Goal: Answer question/provide support: Answer question/provide support

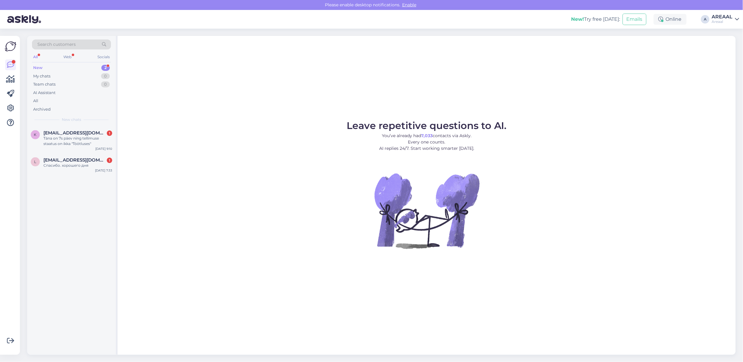
click at [180, 138] on figure "Leave repetitive questions to AI. You’ve already had 7,033 contacts via Askly. …" at bounding box center [426, 193] width 607 height 144
click at [70, 140] on div "Täna on 7s päev ning tellimuse staatus on ikka "Töötluses"" at bounding box center [77, 141] width 69 height 11
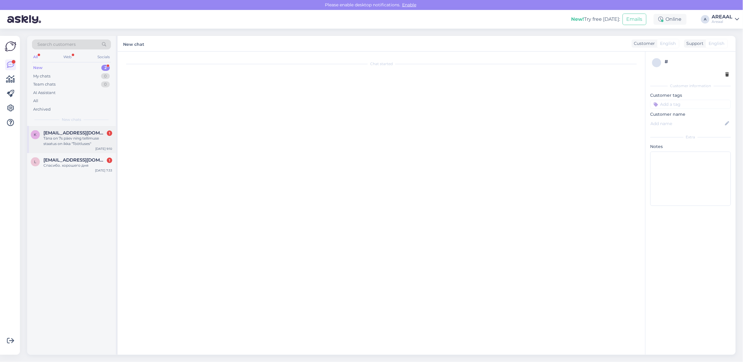
scroll to position [5, 0]
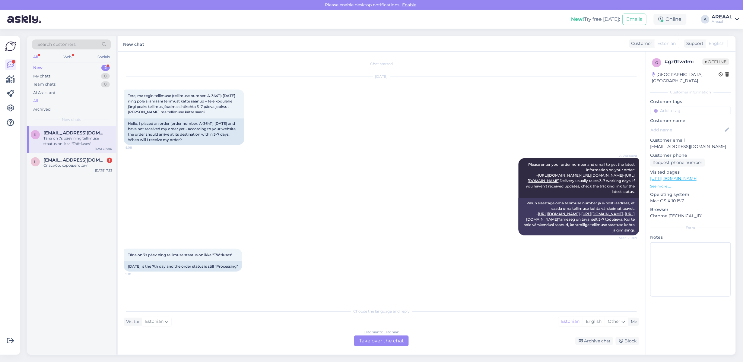
click at [74, 103] on div "All" at bounding box center [71, 101] width 79 height 8
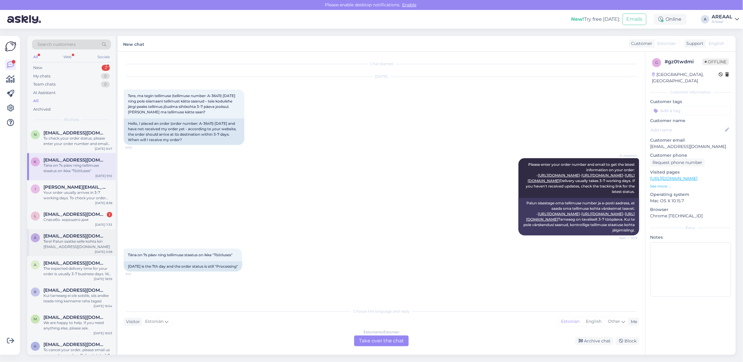
click at [77, 247] on div "Tere! Palun saatke selle kohta kiri [EMAIL_ADDRESS][DOMAIN_NAME]" at bounding box center [77, 244] width 69 height 11
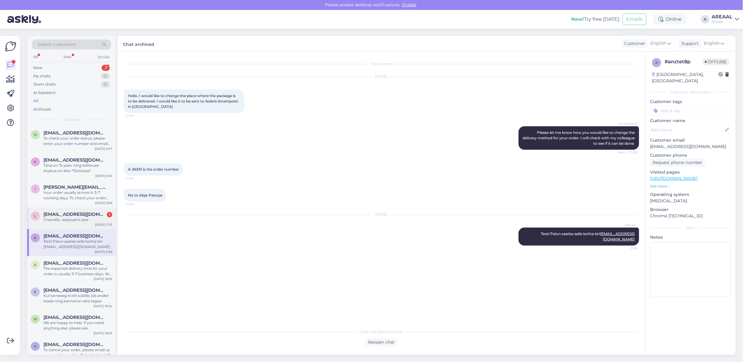
click at [72, 214] on span "[EMAIL_ADDRESS][DOMAIN_NAME]" at bounding box center [74, 214] width 63 height 5
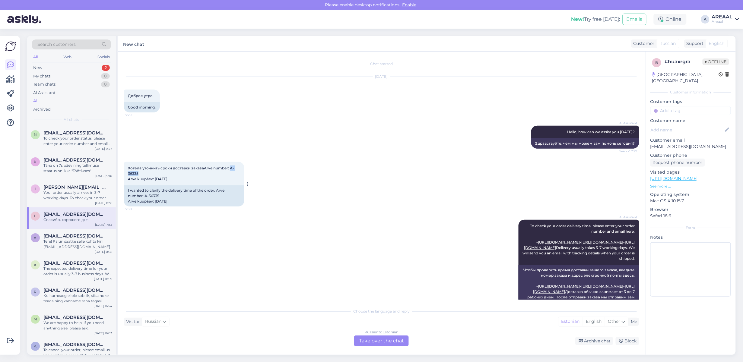
drag, startPoint x: 147, startPoint y: 173, endPoint x: 372, endPoint y: 168, distance: 225.0
click at [230, 169] on div "Хотела уточнить сроки доставки заказаArve number: A-36335 Arve kuupäev: 28. aug…" at bounding box center [184, 174] width 121 height 24
copy span "A-36335"
click at [372, 331] on div "Russian to Estonian" at bounding box center [381, 332] width 34 height 5
click at [379, 344] on div "Russian to Estonian Take over the chat" at bounding box center [381, 341] width 55 height 11
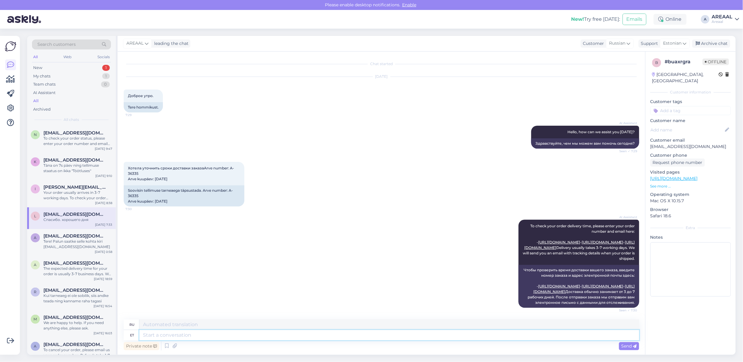
click at [379, 338] on textarea at bounding box center [389, 335] width 500 height 10
type textarea "Approximate deliver"
type textarea "Приблизительный"
type textarea "Approximate delivery time"
type textarea "Ориентировочная доставка"
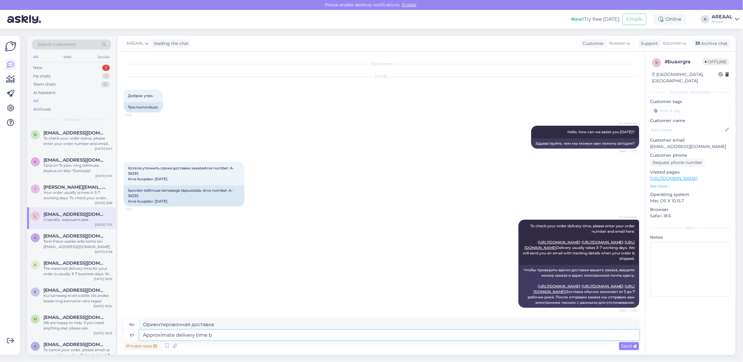
type textarea "Approximate delivery time be"
type textarea "Примерное время доставки"
type textarea "Approximate delivery time between 13-2"
type textarea "Примерное время доставки между"
type textarea "Approximate delivery time between 13-20 se"
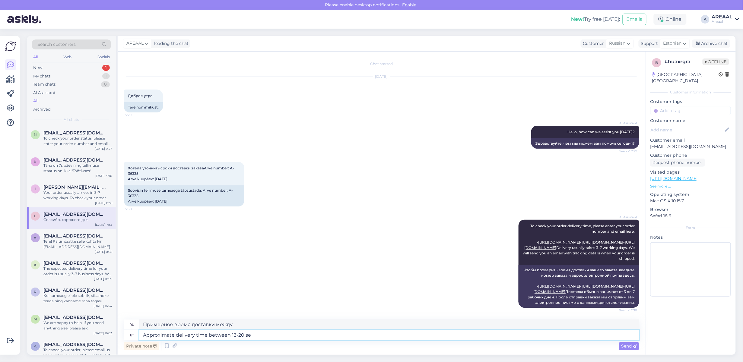
type textarea "Примерное время доставки между 13-20"
type textarea "Approximate delivery time between [DATE]-[DATE]"
type textarea "Ориентировочное время доставки: 13–20 сентября."
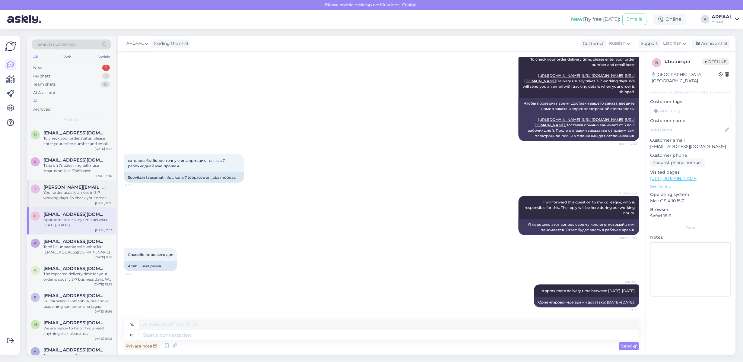
click at [51, 187] on span "[EMAIL_ADDRESS][DOMAIN_NAME]" at bounding box center [74, 187] width 63 height 5
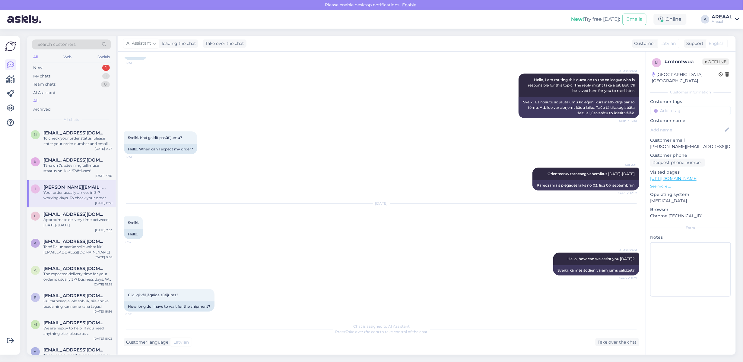
scroll to position [0, 0]
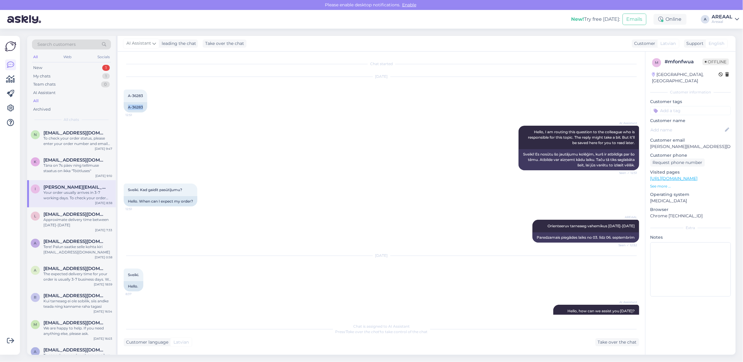
drag, startPoint x: 146, startPoint y: 107, endPoint x: 122, endPoint y: 106, distance: 23.2
click at [122, 106] on div "Chat started Aug 27 2025 A-36283 12:51 A-36283 AI Assistant Hello, I am routing…" at bounding box center [381, 203] width 527 height 303
copy div "A-36283"
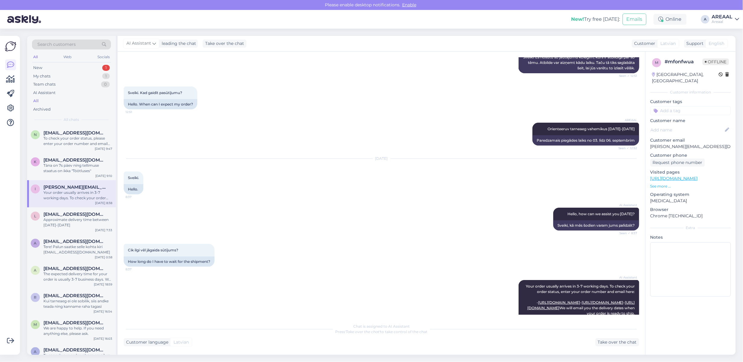
scroll to position [183, 0]
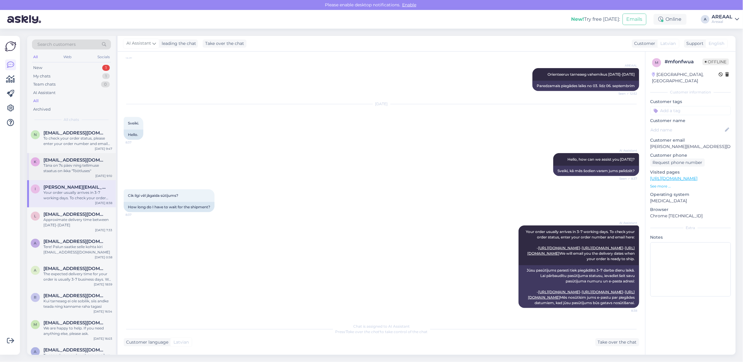
click at [81, 162] on span "[EMAIL_ADDRESS][DOMAIN_NAME]" at bounding box center [74, 159] width 63 height 5
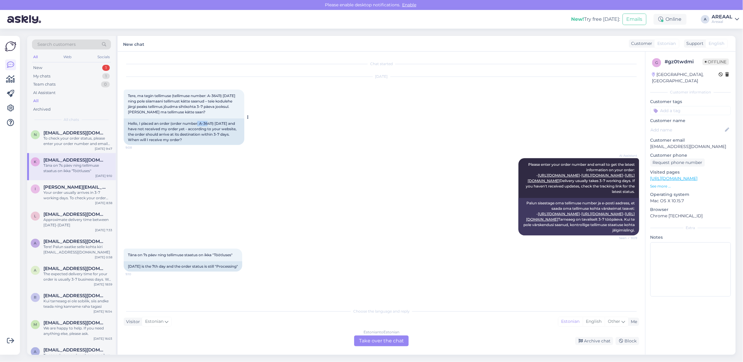
copy div ": A-36"
copy div ": A-3641"
copy div ": A-36411"
drag, startPoint x: 198, startPoint y: 118, endPoint x: 213, endPoint y: 119, distance: 14.8
click at [213, 119] on div "Hello, I placed an order (order number: A-36411) 02.09.2025 and have not receiv…" at bounding box center [184, 132] width 121 height 27
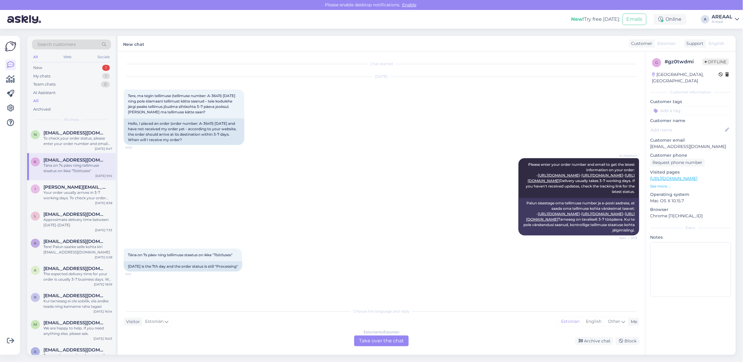
click at [389, 343] on div "Estonian to Estonian Take over the chat" at bounding box center [381, 341] width 55 height 11
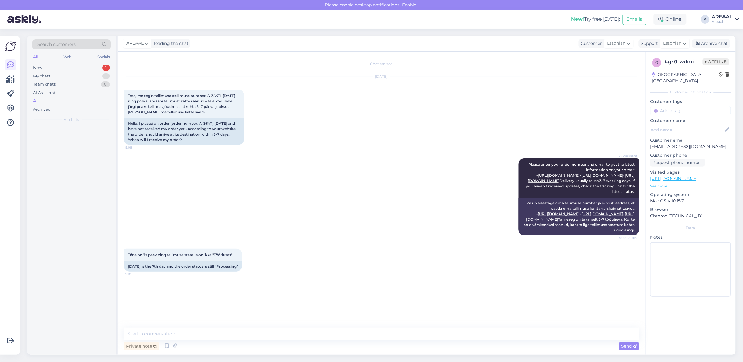
scroll to position [0, 0]
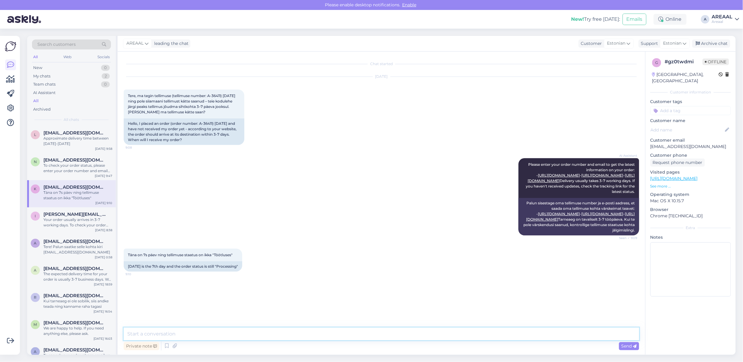
click at [388, 338] on textarea at bounding box center [381, 334] width 515 height 13
paste textarea "Meie tarnetingimustes kehtib 7 tööpäevane tarneaeg ainult laosolevatele toodete…"
click at [358, 332] on textarea "Meie tarnetingimustes kehtib 7 tööpäevane tarneaeg ainult laosolevatele toodete…" at bounding box center [381, 334] width 515 height 13
click at [358, 334] on textarea "Meie tarnetingimustes kehtib 7 tööpäevane tarneaeg ainult laosolevatele toodete…" at bounding box center [381, 334] width 515 height 13
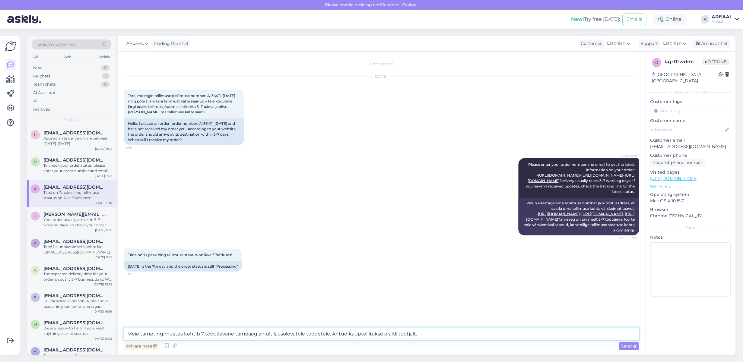
type textarea "Meie tarnetingimustes kehtib 7 tööpäevane tarneaeg ainult laosolevatele toodete…"
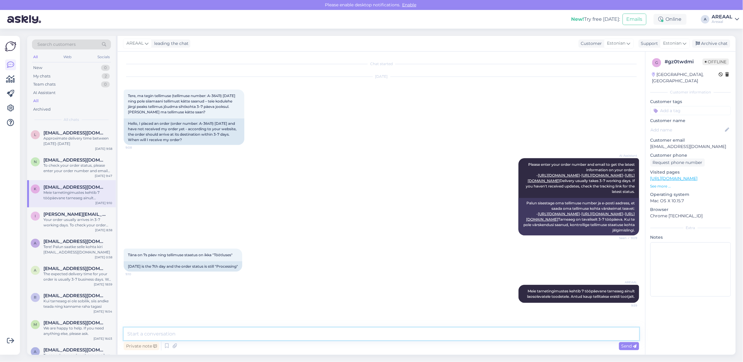
scroll to position [14, 0]
click at [487, 340] on div "Private note Send" at bounding box center [381, 340] width 515 height 24
drag, startPoint x: 487, startPoint y: 340, endPoint x: 488, endPoint y: 334, distance: 5.7
click at [487, 339] on textarea at bounding box center [381, 334] width 515 height 13
click at [488, 334] on textarea at bounding box center [381, 334] width 515 height 13
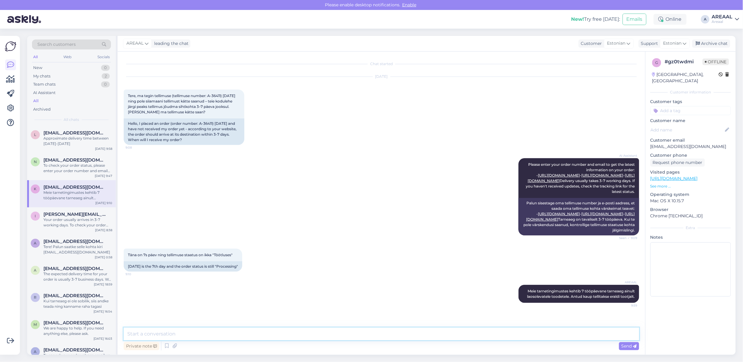
paste textarea "Kodulehel on kohaletoimetamise info all lisatud: Tarneajad on esialgsed ning se…"
type textarea "Kodulehel on kohaletoimetamise info all lisatud: Tarneajad on esialgsed ning se…"
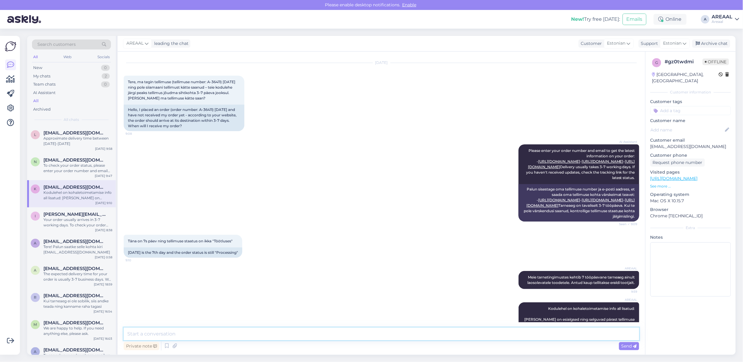
scroll to position [62, 0]
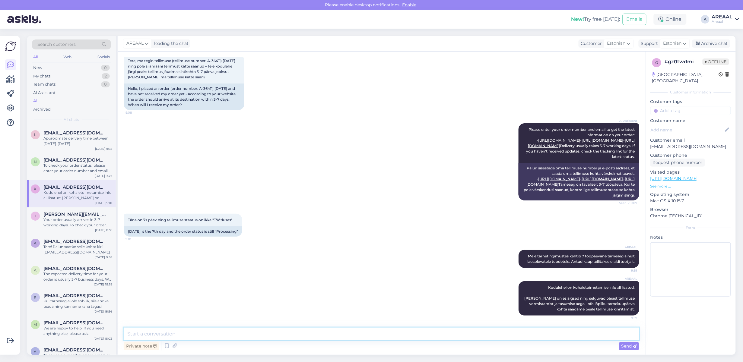
click at [541, 334] on textarea at bounding box center [381, 334] width 515 height 13
type textarea "Tellimuse orienteeruv tarneaeg vahemikus 13.09-17.09"
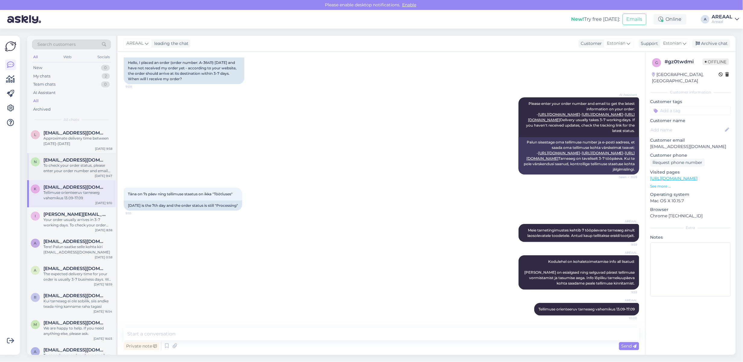
click at [61, 174] on div "n nastjuxa789@gmail.com To check your order status, please enter your order num…" at bounding box center [71, 166] width 89 height 27
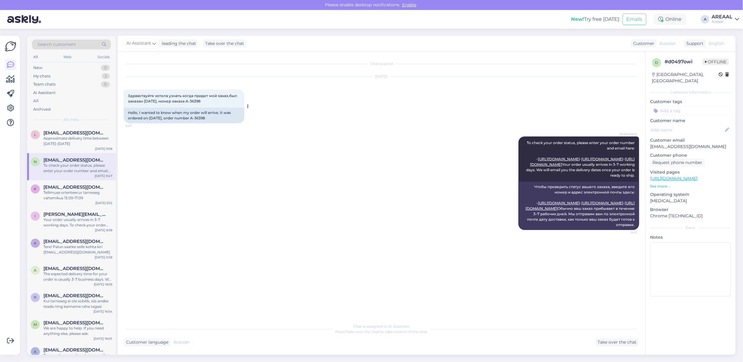
drag, startPoint x: 210, startPoint y: 103, endPoint x: 193, endPoint y: 103, distance: 16.9
click at [193, 103] on div "Здравствуйте хотела узнать когда придет мой заказ,был заказан 1 сентября, номер…" at bounding box center [184, 99] width 121 height 18
copy span "A-36398"
click at [386, 135] on div "AI Assistant To check your order status, please enter your order number and ema…" at bounding box center [381, 183] width 515 height 107
click at [107, 66] on div "0" at bounding box center [105, 68] width 9 height 6
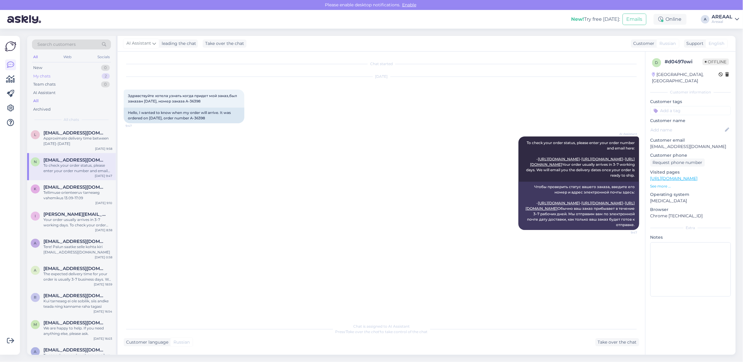
click at [104, 74] on div "2" at bounding box center [106, 76] width 8 height 6
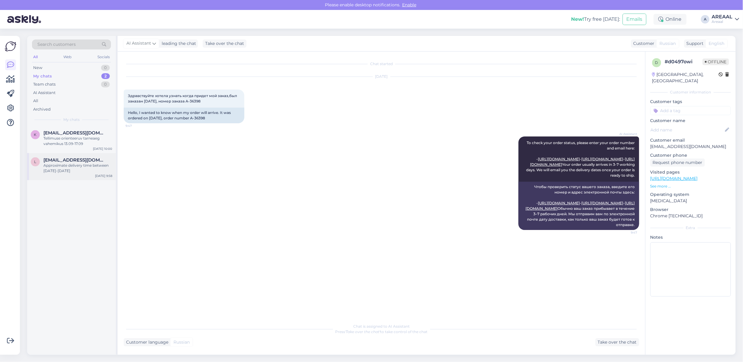
click at [73, 166] on div "Approximate delivery time between [DATE]-[DATE]" at bounding box center [77, 168] width 69 height 11
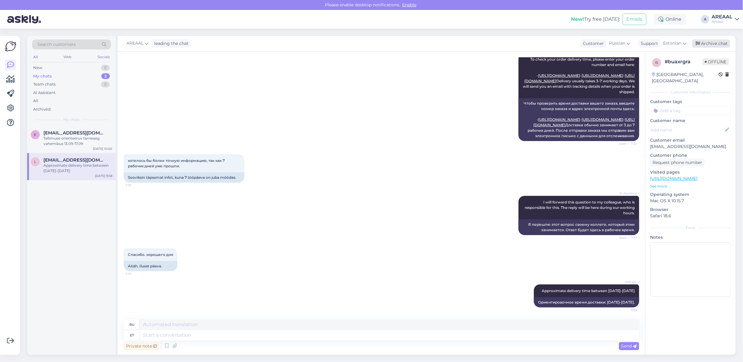
click at [720, 42] on div "Archive chat" at bounding box center [711, 44] width 38 height 8
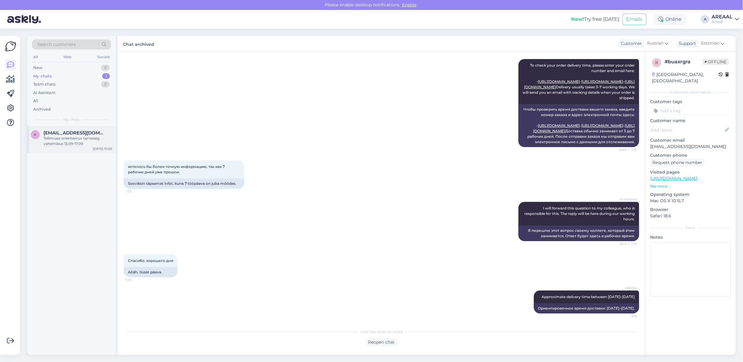
click at [91, 133] on span "[EMAIL_ADDRESS][DOMAIN_NAME]" at bounding box center [74, 132] width 63 height 5
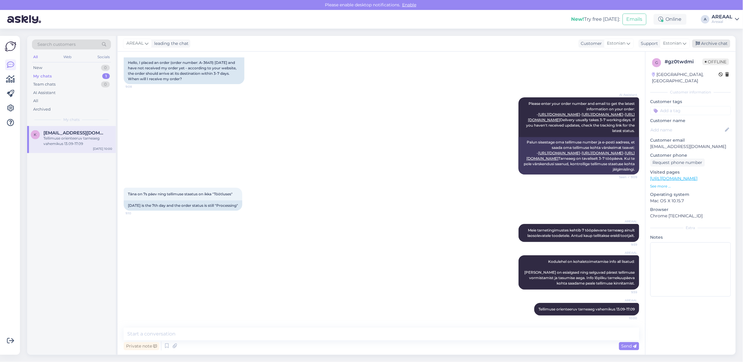
click at [710, 46] on div "Archive chat" at bounding box center [711, 44] width 38 height 8
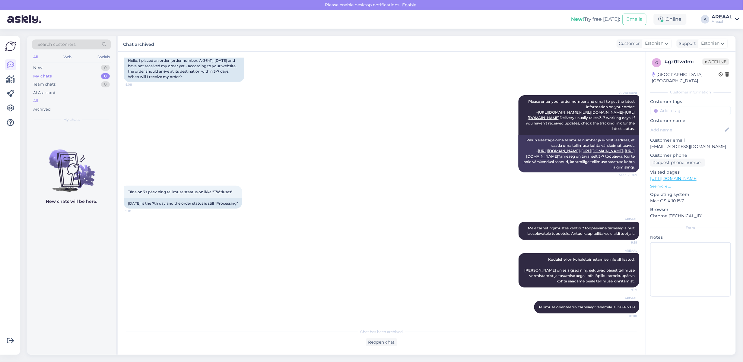
click at [85, 97] on div "All" at bounding box center [71, 101] width 79 height 8
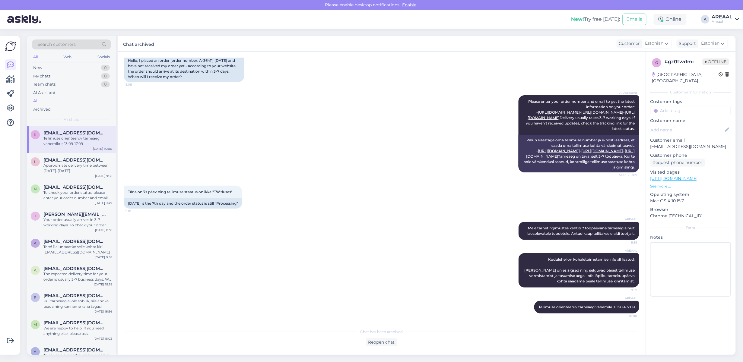
click at [725, 22] on div "Areaal" at bounding box center [722, 21] width 21 height 5
click at [726, 43] on button "Open" at bounding box center [725, 46] width 17 height 9
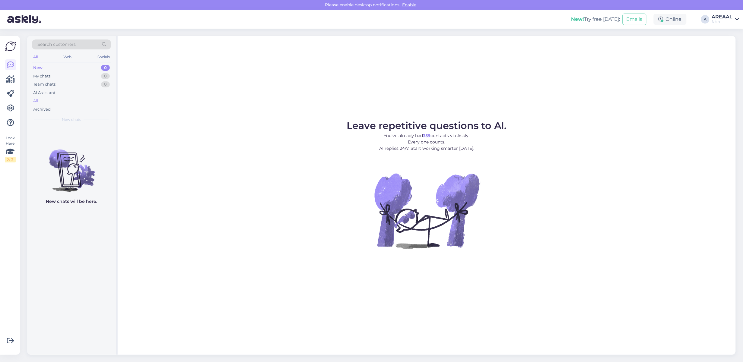
click at [70, 100] on div "All" at bounding box center [71, 101] width 79 height 8
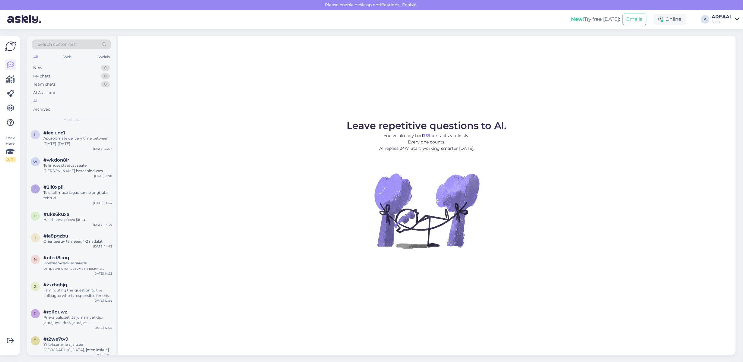
click at [65, 135] on div "#leeiugc1" at bounding box center [77, 132] width 69 height 5
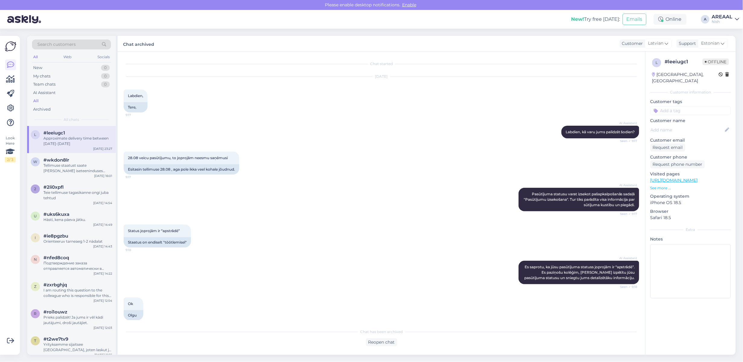
scroll to position [152, 0]
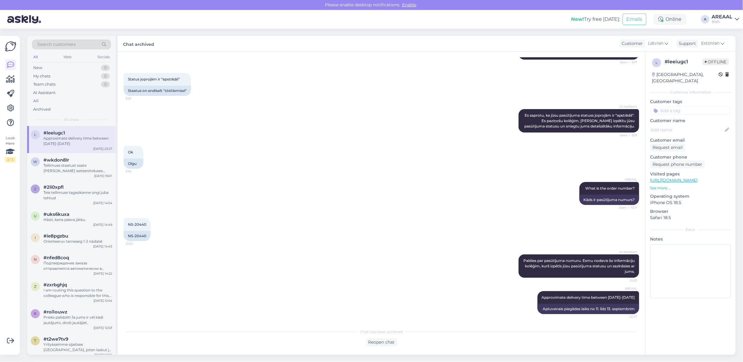
click at [71, 97] on div "All" at bounding box center [71, 101] width 79 height 8
click at [729, 14] on div "AREAAL" at bounding box center [722, 16] width 21 height 5
click at [725, 34] on button "Open" at bounding box center [725, 33] width 17 height 9
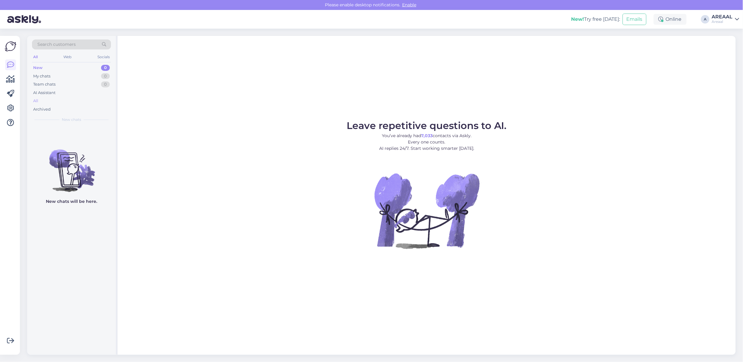
click at [72, 98] on div "All" at bounding box center [71, 101] width 79 height 8
click at [71, 102] on div "All" at bounding box center [71, 101] width 79 height 8
click at [76, 99] on div "All" at bounding box center [71, 101] width 79 height 8
click at [92, 98] on div "All" at bounding box center [71, 101] width 79 height 8
